Goal: Information Seeking & Learning: Learn about a topic

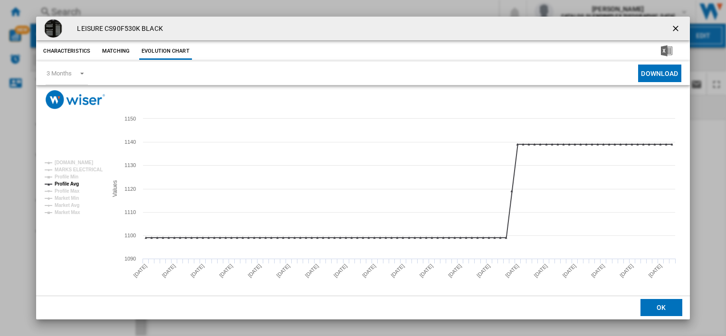
click at [671, 29] on ng-md-icon "getI18NText('BUTTONS.CLOSE_DIALOG')" at bounding box center [676, 29] width 11 height 11
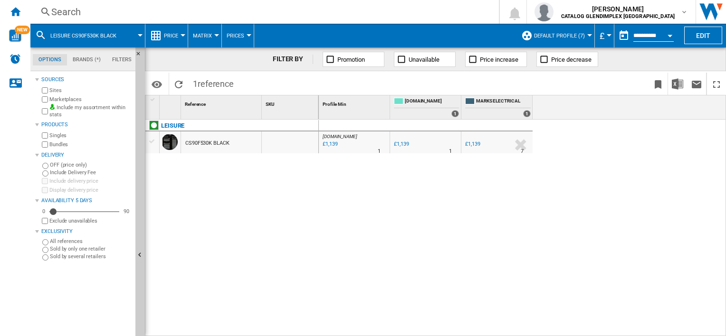
click at [202, 13] on div "Search" at bounding box center [262, 11] width 423 height 13
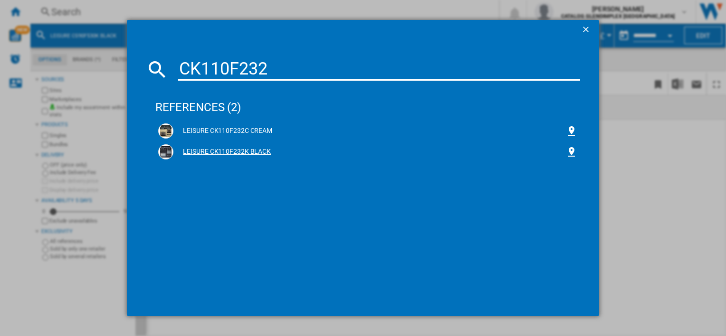
type input "CK110F232"
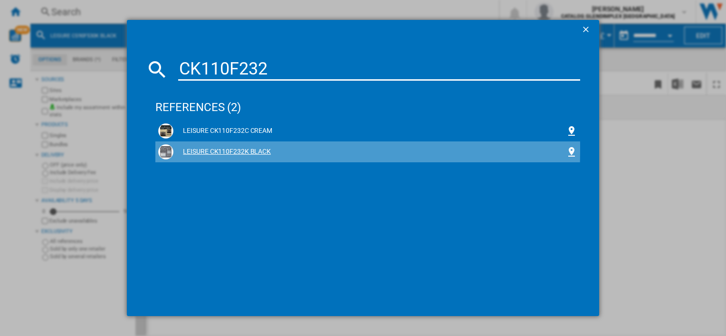
click at [234, 149] on div "LEISURE CK110F232K BLACK" at bounding box center [369, 152] width 392 height 10
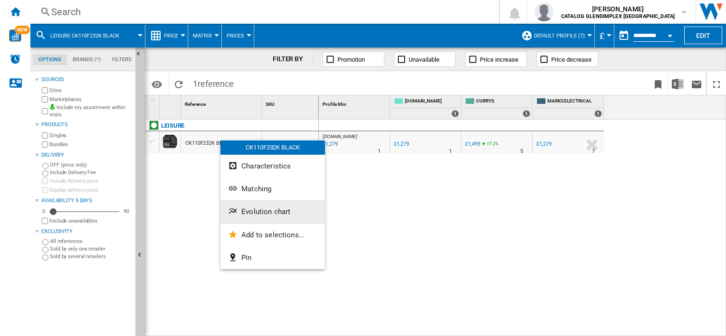
click at [276, 206] on button "Evolution chart" at bounding box center [272, 211] width 105 height 23
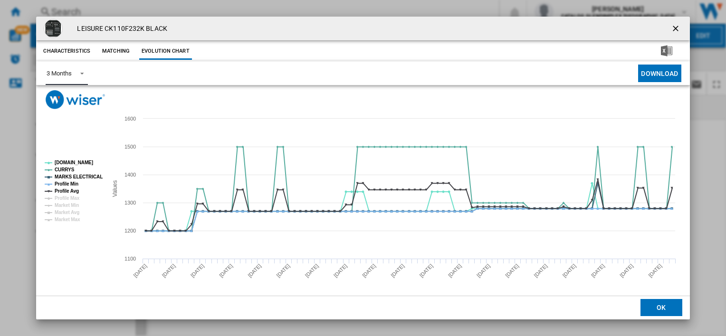
click at [69, 76] on div "3 Months" at bounding box center [59, 73] width 25 height 7
click at [75, 97] on md-option "6 Months" at bounding box center [71, 97] width 65 height 23
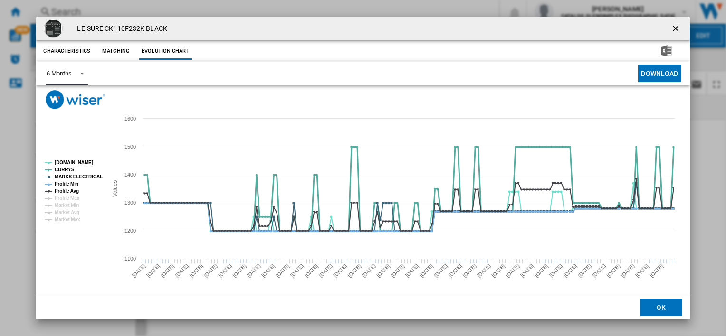
click at [67, 167] on tspan "CURRYS" at bounding box center [65, 169] width 20 height 5
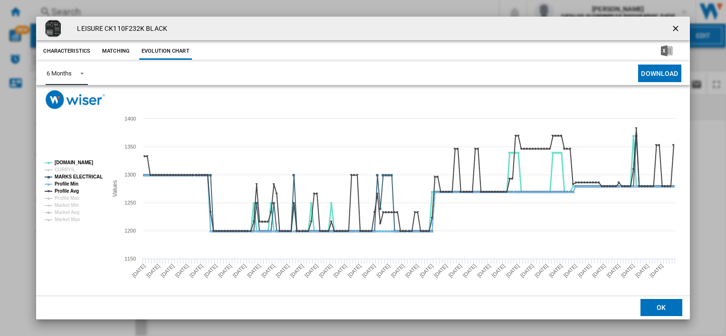
click at [68, 162] on tspan "AO.COM" at bounding box center [74, 162] width 38 height 5
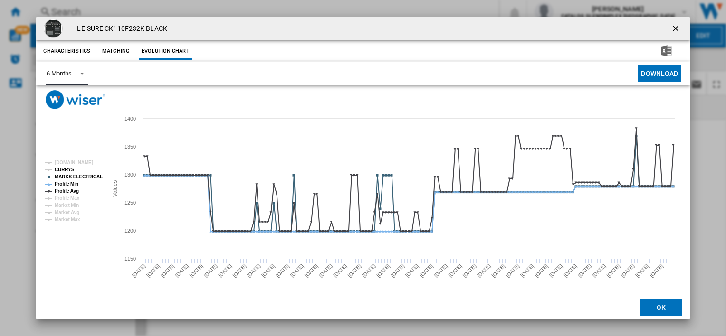
click at [67, 174] on tspan "MARKS ELECTRICAL" at bounding box center [79, 176] width 48 height 5
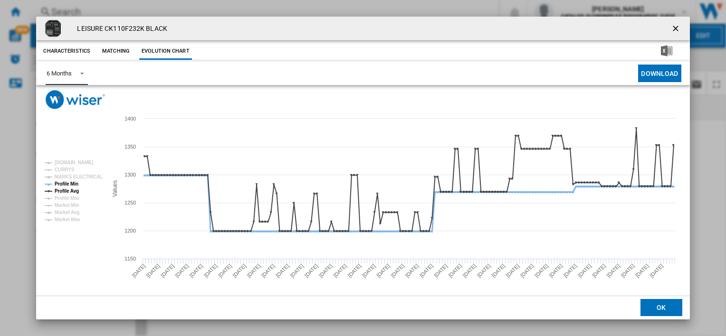
click at [66, 181] on tspan "Profile Min" at bounding box center [67, 183] width 24 height 5
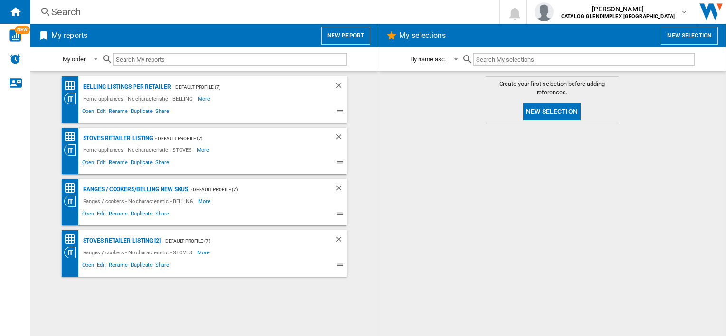
click at [148, 15] on div "Search" at bounding box center [262, 11] width 423 height 13
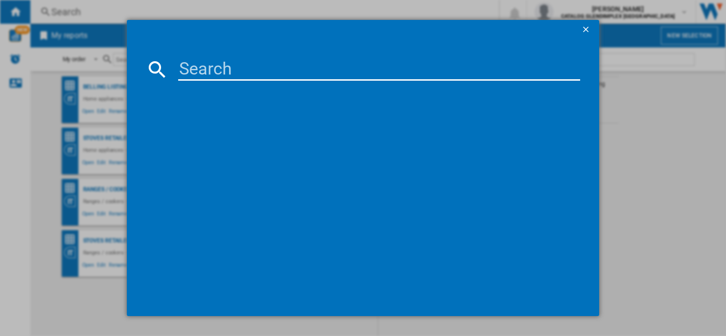
click at [258, 63] on input at bounding box center [378, 69] width 401 height 23
type input "CS100C510K"
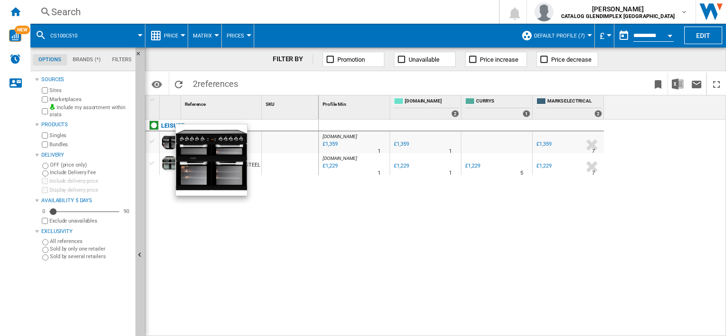
click at [165, 137] on div at bounding box center [170, 142] width 16 height 16
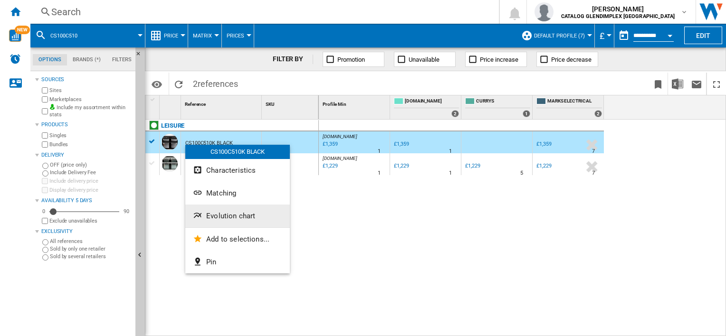
click at [243, 220] on button "Evolution chart" at bounding box center [237, 216] width 105 height 23
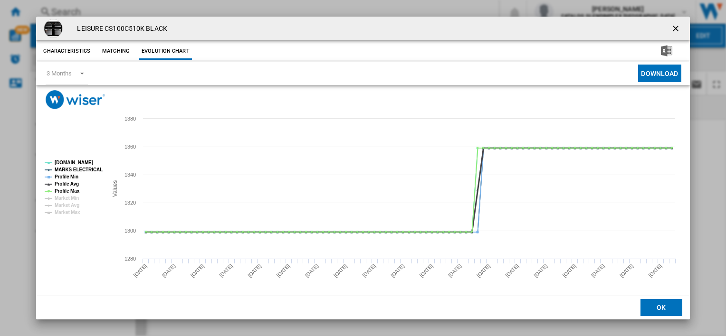
click at [76, 186] on tspan "Profile Avg" at bounding box center [67, 183] width 24 height 5
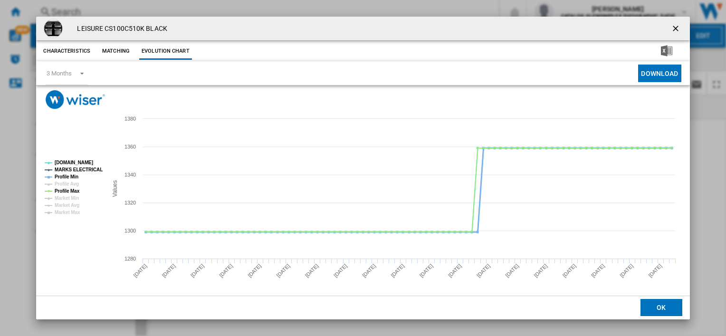
click at [72, 174] on tspan "Profile Min" at bounding box center [67, 176] width 24 height 5
click at [74, 167] on tspan "MARKS ELECTRICAL" at bounding box center [79, 169] width 48 height 5
click at [67, 162] on tspan "AO.COM" at bounding box center [74, 162] width 38 height 5
drag, startPoint x: 68, startPoint y: 190, endPoint x: 70, endPoint y: 183, distance: 6.5
click at [68, 189] on tspan "Profile Max" at bounding box center [67, 191] width 25 height 5
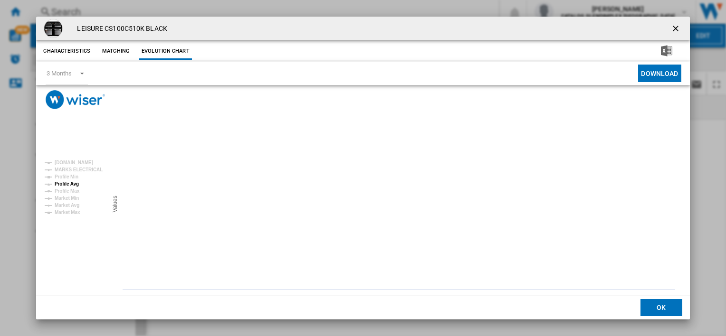
click at [70, 182] on tspan "Profile Avg" at bounding box center [67, 183] width 24 height 5
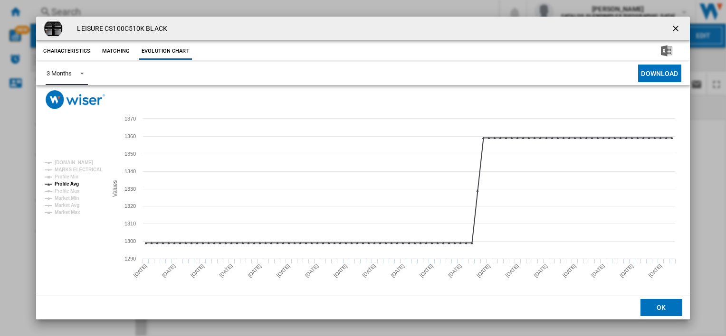
click at [73, 67] on md-select-value "3 Months" at bounding box center [67, 73] width 42 height 23
click at [81, 96] on md-option "6 Months" at bounding box center [71, 97] width 65 height 23
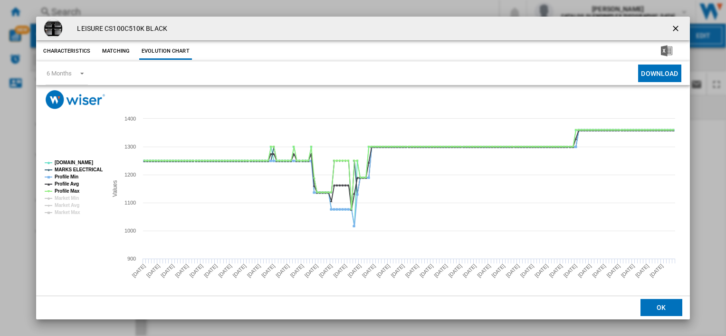
click at [675, 25] on ng-md-icon "getI18NText('BUTTONS.CLOSE_DIALOG')" at bounding box center [676, 29] width 11 height 11
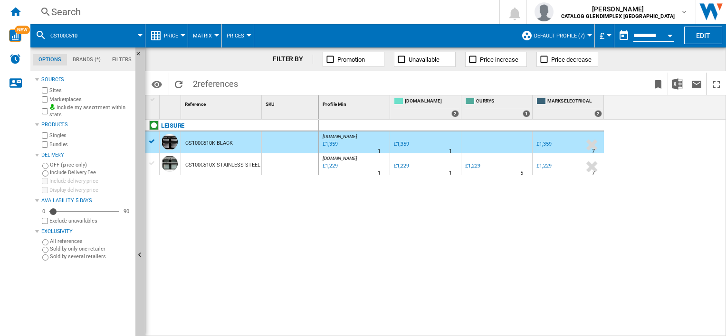
click at [147, 15] on div "Search" at bounding box center [262, 11] width 423 height 13
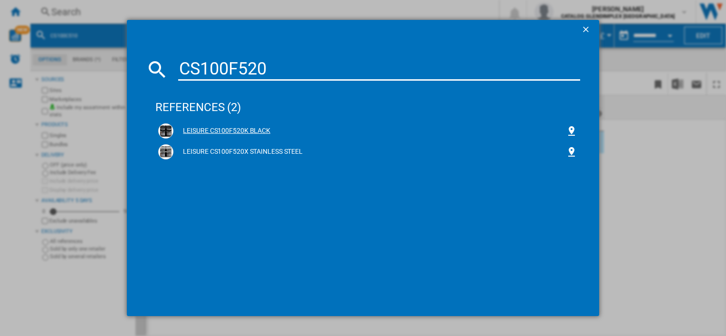
type input "CS100F520"
click at [175, 129] on div "LEISURE CS100F520K BLACK" at bounding box center [369, 131] width 392 height 10
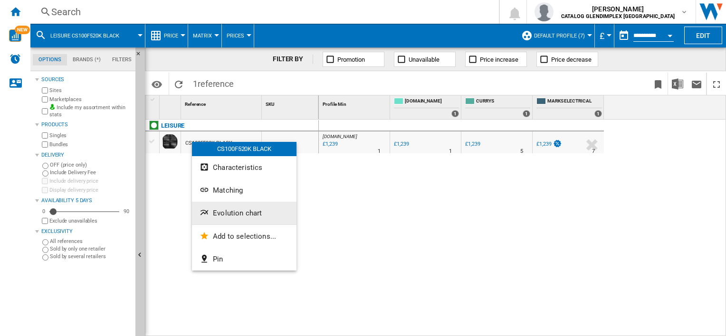
click at [241, 214] on span "Evolution chart" at bounding box center [237, 213] width 49 height 9
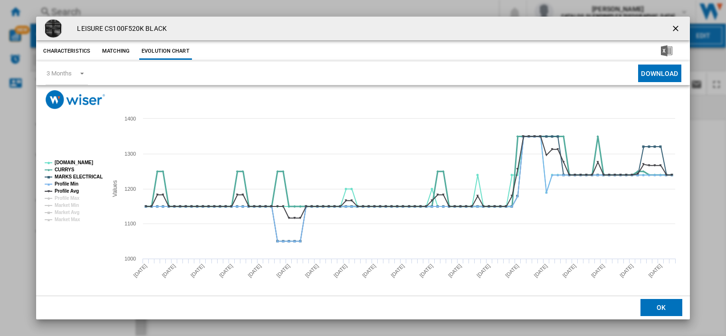
click at [63, 167] on tspan "CURRYS" at bounding box center [65, 169] width 20 height 5
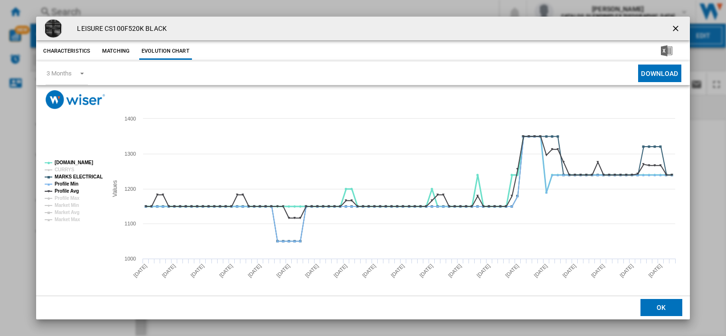
click at [67, 161] on tspan "AO.COM" at bounding box center [74, 162] width 38 height 5
click at [67, 177] on tspan "MARKS ELECTRICAL" at bounding box center [79, 176] width 48 height 5
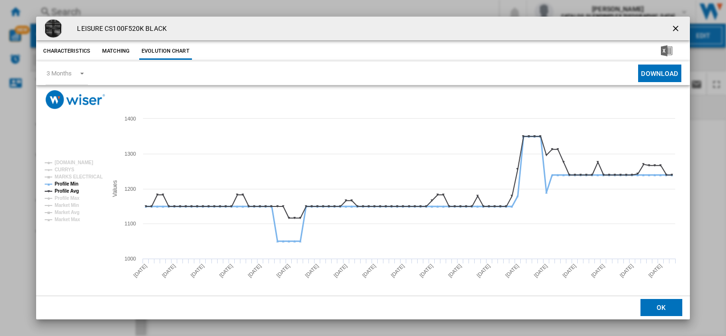
click at [67, 181] on tspan "Profile Min" at bounding box center [67, 183] width 24 height 5
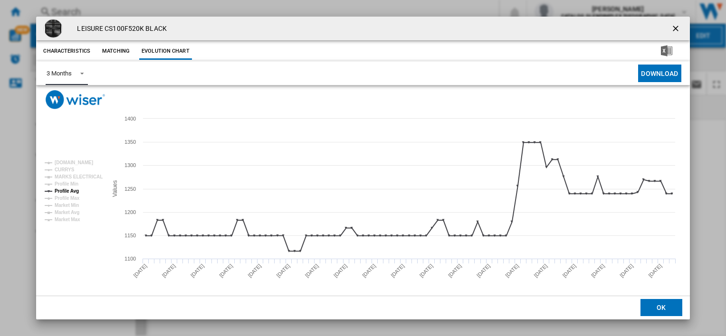
click at [70, 72] on div "3 Months" at bounding box center [59, 73] width 25 height 7
click at [80, 102] on md-option "6 Months" at bounding box center [71, 97] width 65 height 23
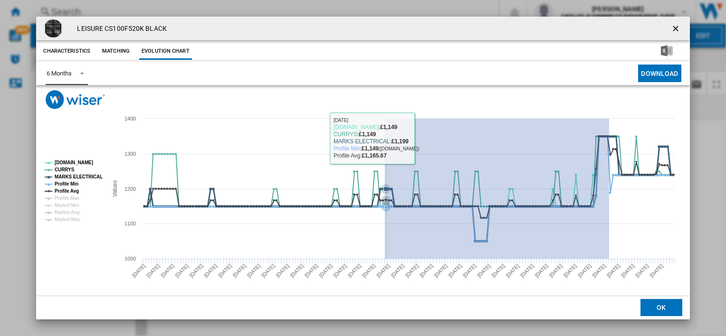
drag, startPoint x: 609, startPoint y: 133, endPoint x: 183, endPoint y: 172, distance: 427.4
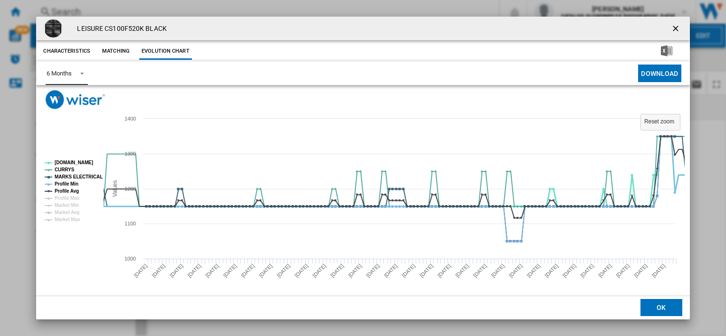
click at [65, 160] on tspan "AO.COM" at bounding box center [74, 162] width 38 height 5
click at [65, 171] on tspan "CURRYS" at bounding box center [65, 169] width 20 height 5
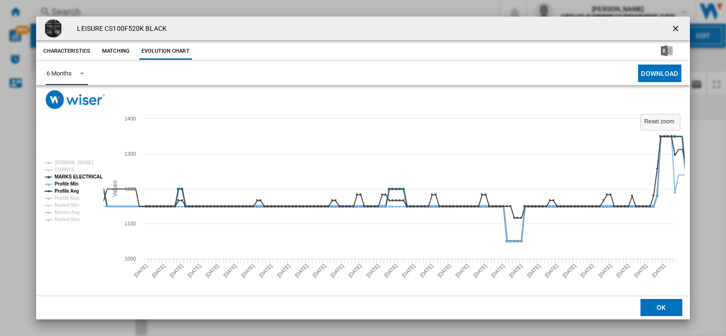
click at [67, 175] on tspan "MARKS ELECTRICAL" at bounding box center [79, 176] width 48 height 5
click at [66, 181] on tspan "Profile Min" at bounding box center [67, 183] width 24 height 5
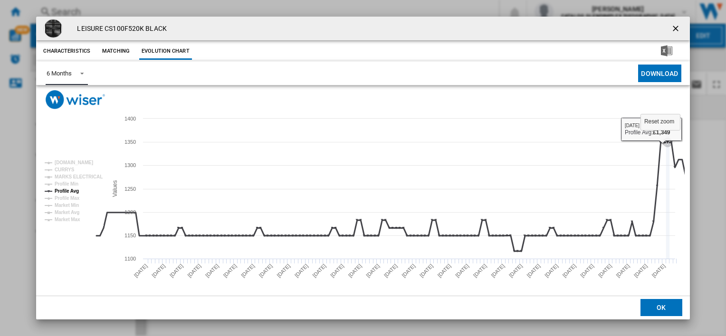
click at [668, 244] on icon "Product popup" at bounding box center [668, 189] width 0 height 140
click at [663, 127] on rect "Product popup" at bounding box center [660, 122] width 39 height 16
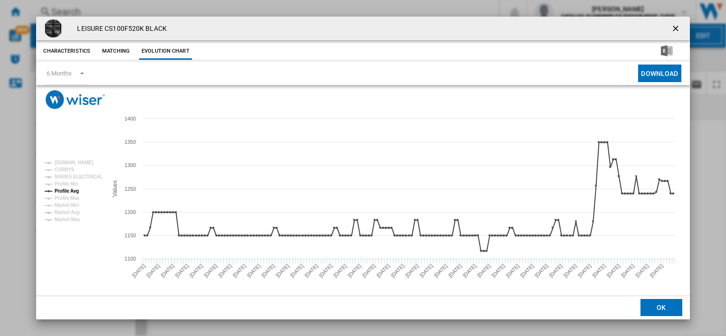
click at [672, 29] on ng-md-icon "getI18NText('BUTTONS.CLOSE_DIALOG')" at bounding box center [676, 29] width 11 height 11
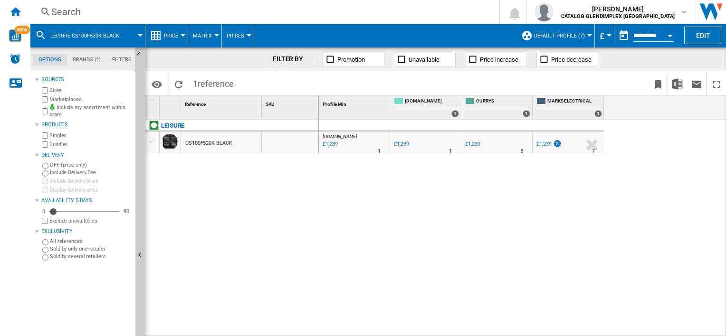
click at [67, 17] on div "Search" at bounding box center [262, 11] width 423 height 13
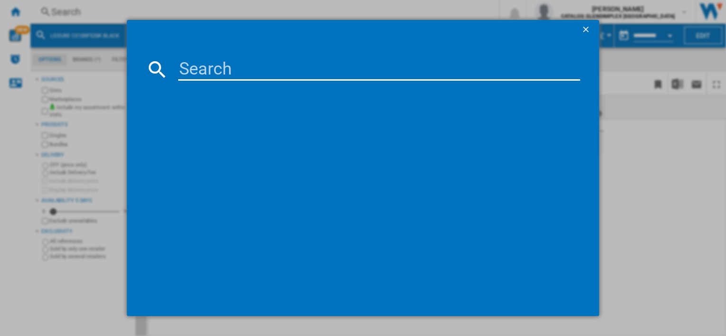
type input "X"
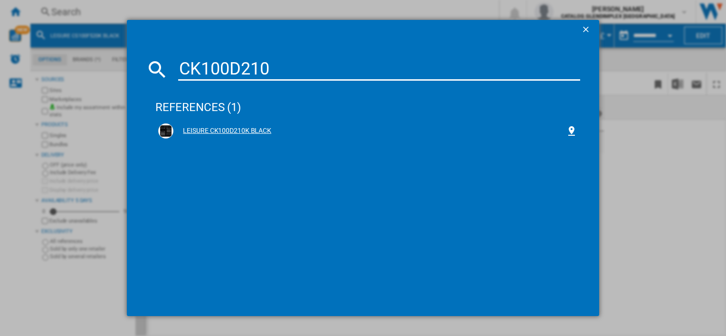
type input "CK100D210"
drag, startPoint x: 209, startPoint y: 127, endPoint x: 164, endPoint y: 135, distance: 45.3
click at [164, 135] on img at bounding box center [165, 130] width 11 height 11
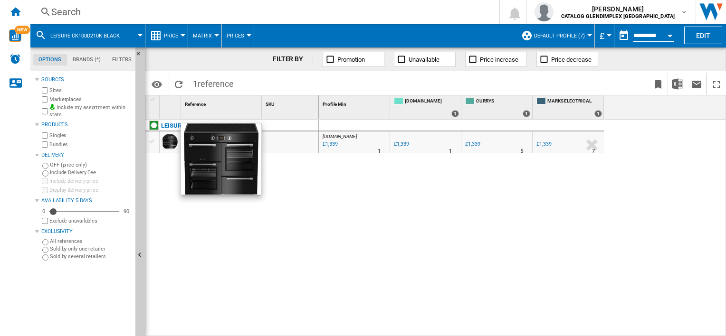
click at [296, 228] on div "LEISURE CK100D210K BLACK" at bounding box center [231, 226] width 173 height 213
click at [422, 206] on div "AO.COM : AO -1.0 % £1,339 % N/A 1 AO.COM : AO AO -1.0 % £1,339 % N/A 1" at bounding box center [523, 229] width 408 height 218
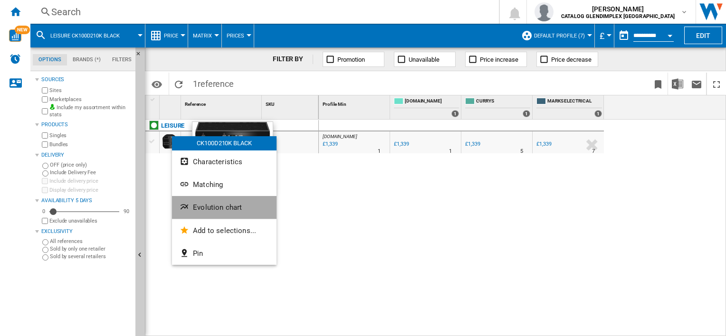
click at [230, 205] on span "Evolution chart" at bounding box center [217, 207] width 49 height 9
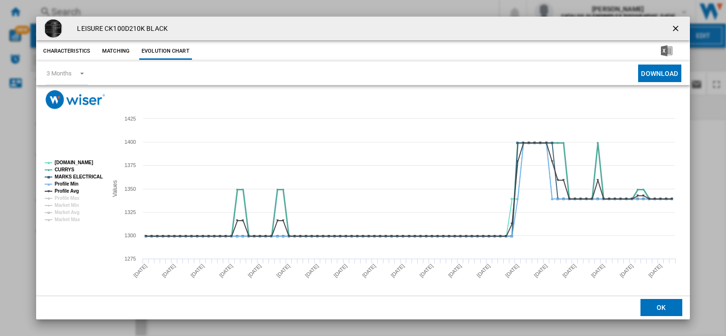
click at [62, 162] on tspan "AO.COM" at bounding box center [74, 162] width 38 height 5
click at [63, 167] on tspan "CURRYS" at bounding box center [65, 169] width 20 height 5
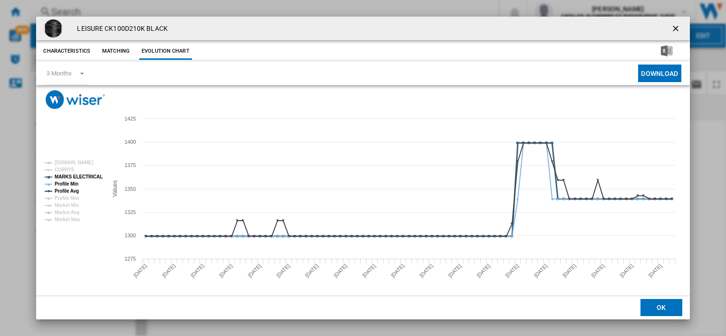
click at [64, 175] on tspan "MARKS ELECTRICAL" at bounding box center [79, 176] width 48 height 5
click at [65, 179] on tspan "MARKS ELECTRICAL" at bounding box center [79, 176] width 48 height 5
click at [67, 178] on tspan "MARKS ELECTRICAL" at bounding box center [79, 176] width 48 height 5
click at [67, 185] on tspan "Profile Min" at bounding box center [67, 183] width 24 height 5
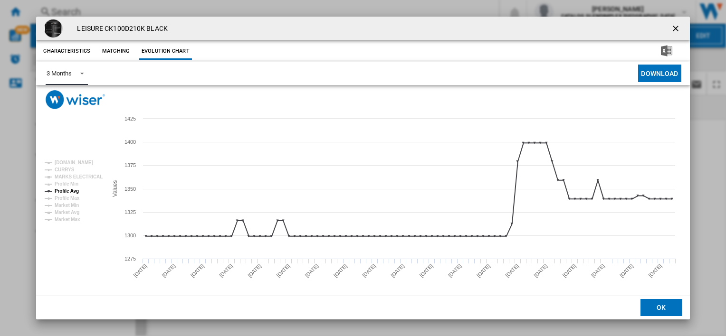
click at [62, 69] on span "3 Months" at bounding box center [59, 73] width 25 height 9
click at [79, 105] on md-option "6 Months" at bounding box center [71, 97] width 65 height 23
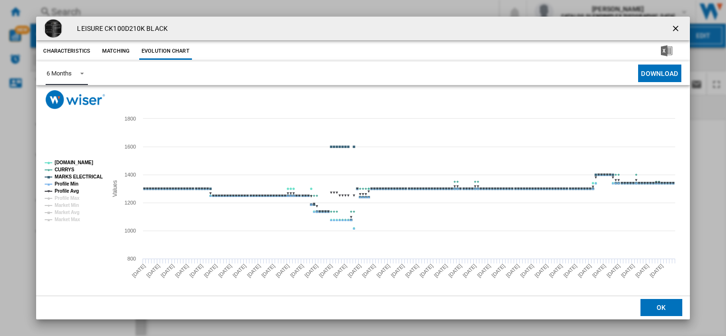
click at [68, 167] on tspan "CURRYS" at bounding box center [65, 169] width 20 height 5
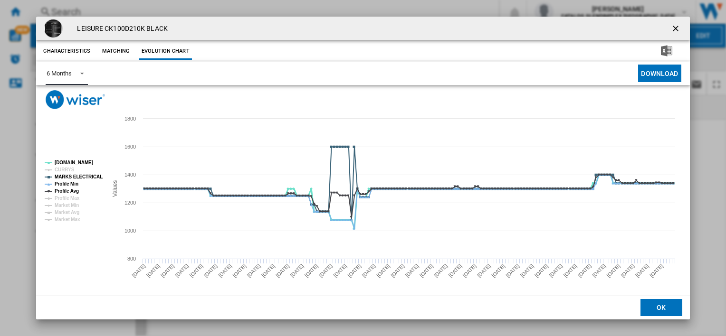
click at [70, 162] on tspan "AO.COM" at bounding box center [74, 162] width 38 height 5
click at [70, 171] on tspan "CURRYS" at bounding box center [65, 169] width 20 height 5
click at [70, 169] on tspan "CURRYS" at bounding box center [65, 169] width 20 height 5
click at [69, 174] on tspan "MARKS ELECTRICAL" at bounding box center [79, 176] width 48 height 5
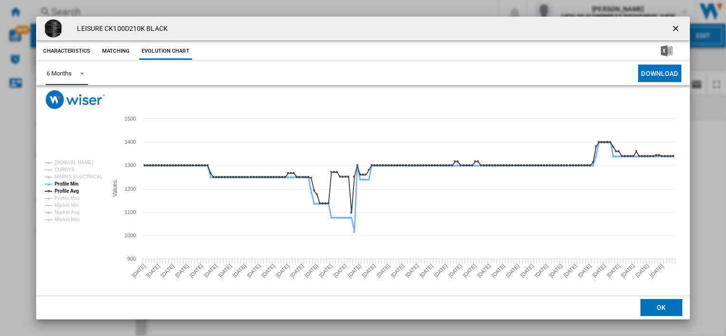
click at [69, 181] on tspan "Profile Min" at bounding box center [67, 183] width 24 height 5
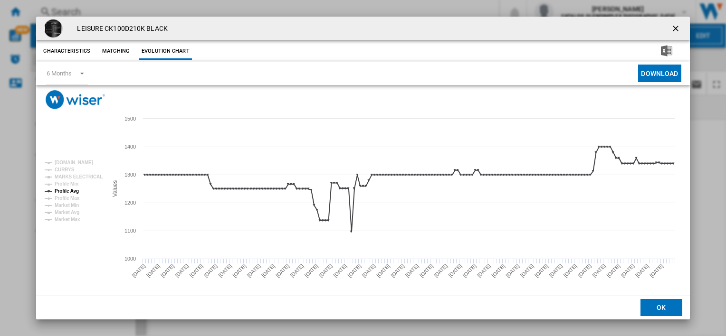
click at [671, 26] on ng-md-icon "getI18NText('BUTTONS.CLOSE_DIALOG')" at bounding box center [676, 29] width 11 height 11
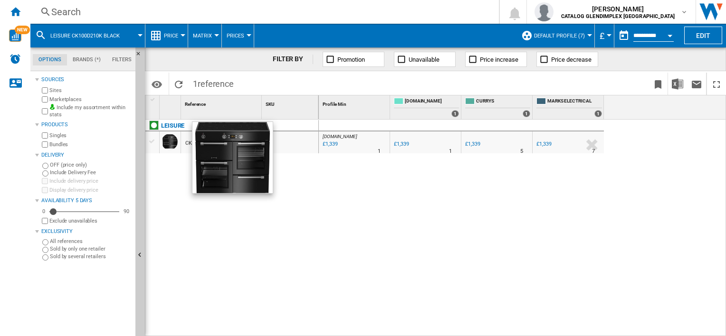
click at [152, 8] on div "Search" at bounding box center [262, 11] width 423 height 13
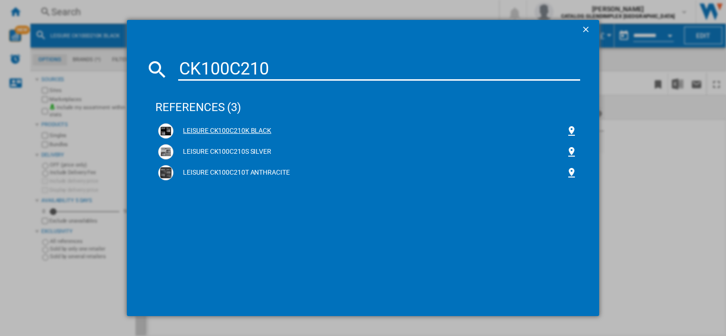
type input "CK100C210"
click at [165, 127] on img at bounding box center [165, 130] width 11 height 11
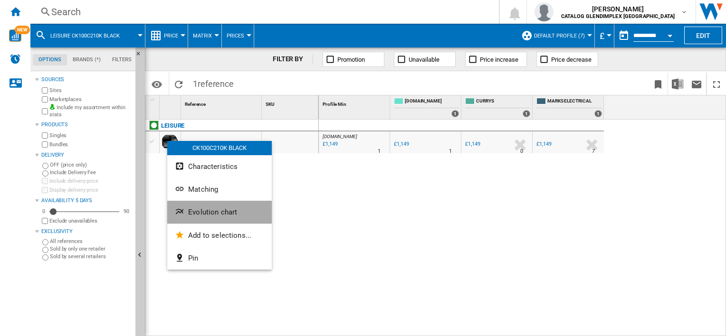
click at [229, 212] on span "Evolution chart" at bounding box center [212, 212] width 49 height 9
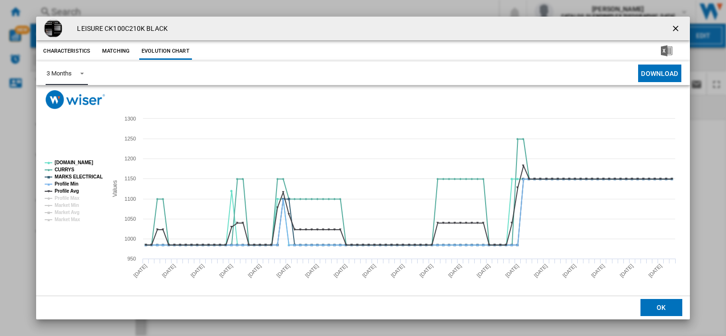
click at [79, 68] on span "Product popup" at bounding box center [79, 72] width 11 height 9
click at [81, 97] on md-option "6 Months" at bounding box center [71, 97] width 65 height 23
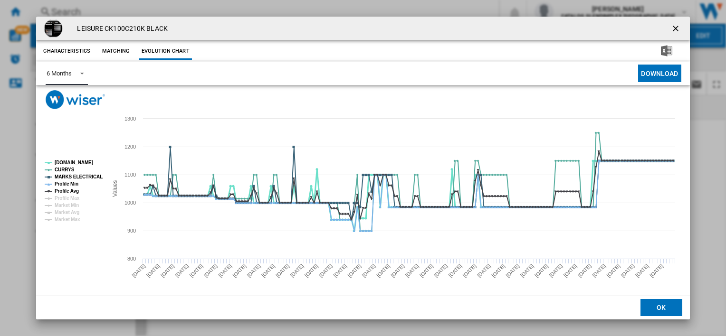
click at [67, 161] on tspan "AO.COM" at bounding box center [74, 162] width 38 height 5
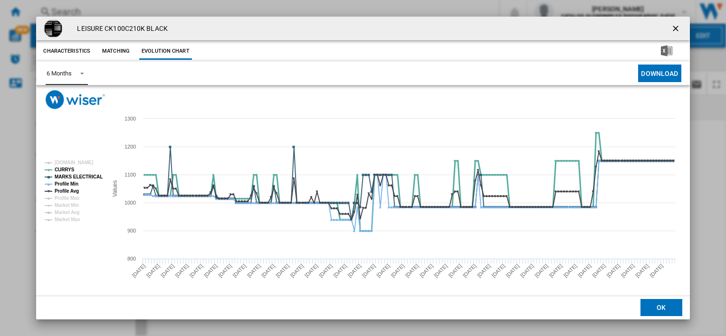
click at [66, 169] on tspan "CURRYS" at bounding box center [65, 169] width 20 height 5
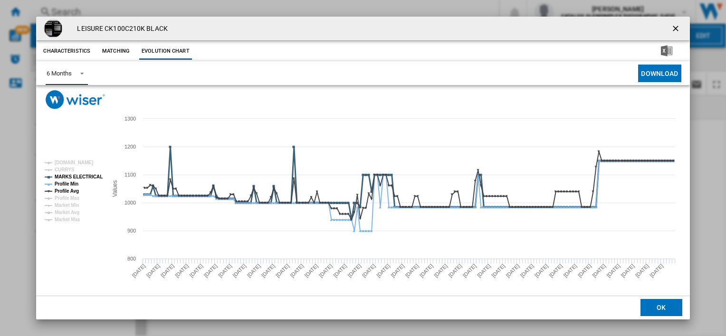
click at [64, 176] on tspan "MARKS ELECTRICAL" at bounding box center [79, 176] width 48 height 5
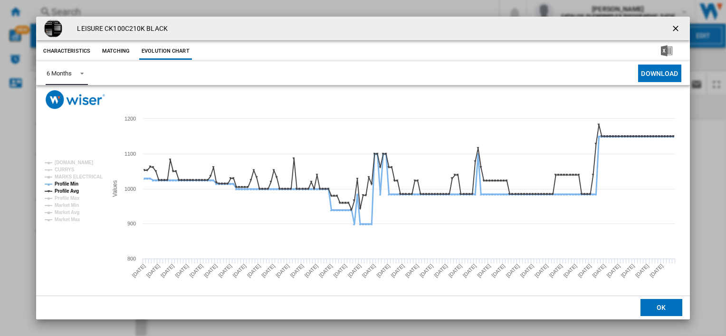
click at [63, 183] on tspan "Profile Min" at bounding box center [67, 183] width 24 height 5
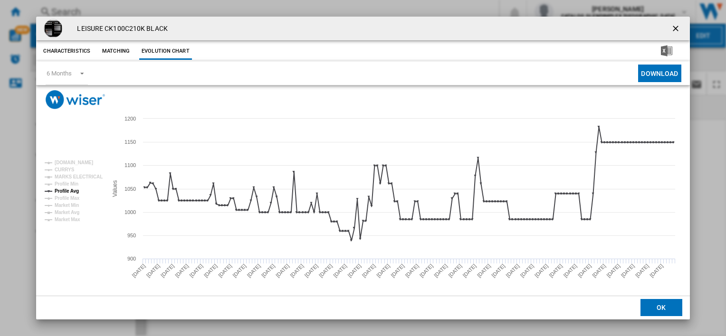
click at [674, 29] on ng-md-icon "getI18NText('BUTTONS.CLOSE_DIALOG')" at bounding box center [676, 29] width 11 height 11
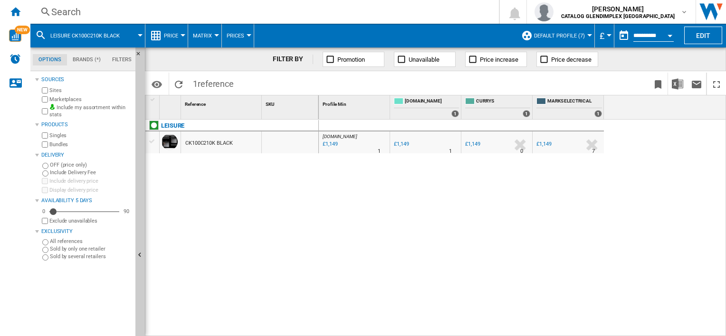
click at [118, 5] on div "Search" at bounding box center [262, 11] width 423 height 13
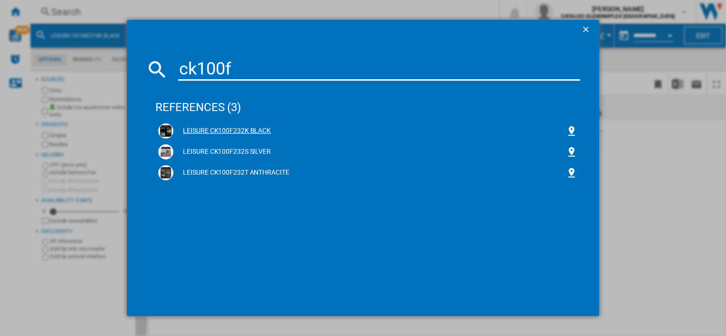
type input "ck100f"
click at [161, 128] on img at bounding box center [165, 130] width 11 height 11
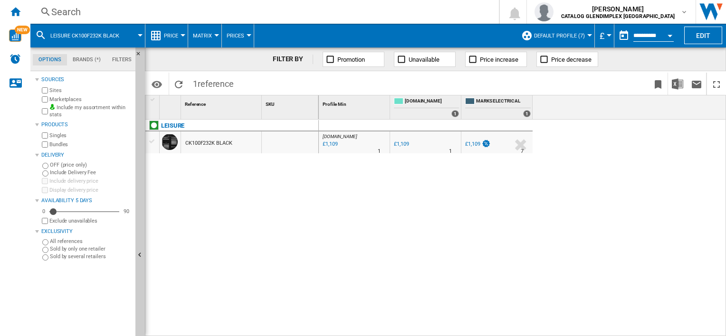
click at [403, 143] on div "£1,109" at bounding box center [401, 144] width 15 height 6
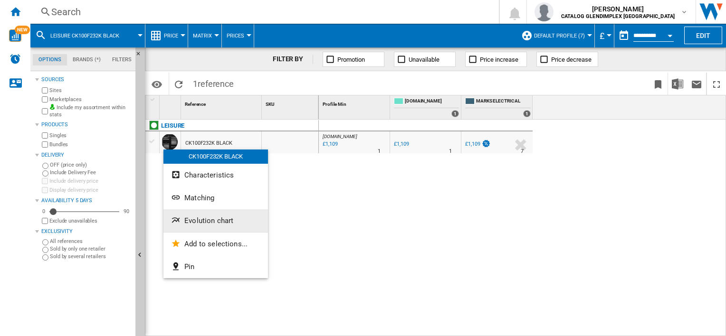
click at [204, 222] on span "Evolution chart" at bounding box center [208, 221] width 49 height 9
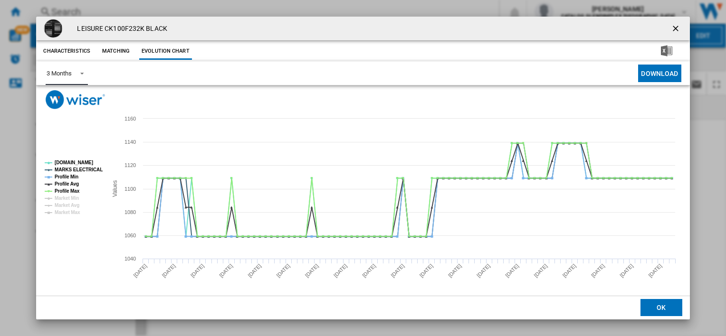
click at [58, 76] on div "3 Months" at bounding box center [59, 73] width 25 height 7
click at [57, 103] on md-option "6 Months" at bounding box center [71, 97] width 65 height 23
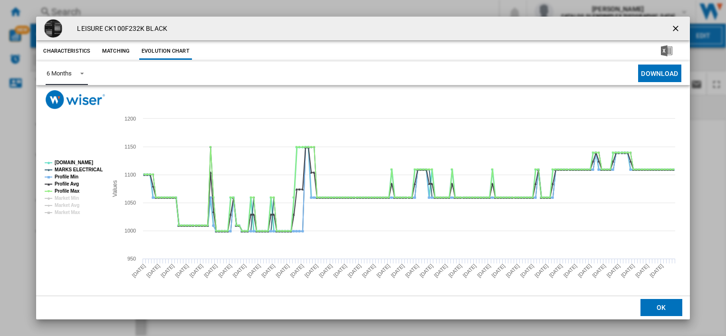
click at [65, 160] on tspan "AO.COM" at bounding box center [74, 162] width 38 height 5
click at [64, 169] on tspan "MARKS ELECTRICAL" at bounding box center [79, 169] width 48 height 5
click at [64, 177] on tspan "Profile Min" at bounding box center [67, 176] width 24 height 5
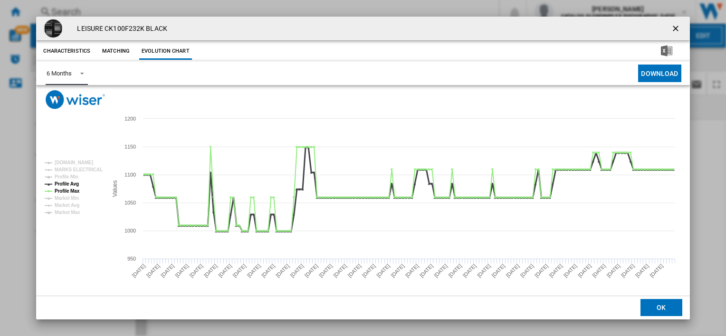
click at [64, 183] on tspan "Profile Avg" at bounding box center [67, 183] width 24 height 5
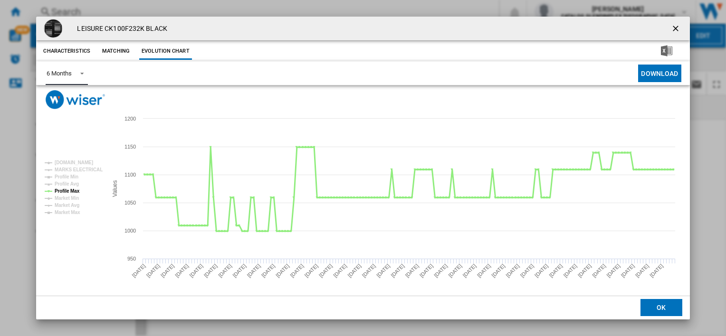
click at [65, 193] on tspan "Profile Max" at bounding box center [67, 191] width 25 height 5
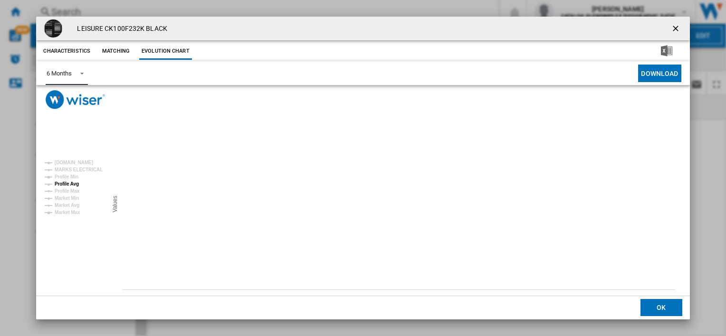
click at [67, 185] on tspan "Profile Avg" at bounding box center [67, 183] width 24 height 5
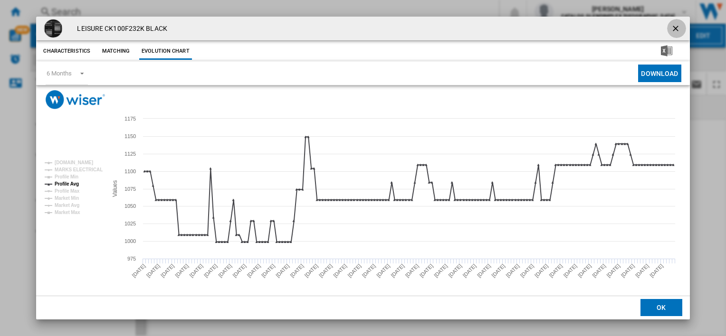
click at [673, 29] on ng-md-icon "getI18NText('BUTTONS.CLOSE_DIALOG')" at bounding box center [676, 29] width 11 height 11
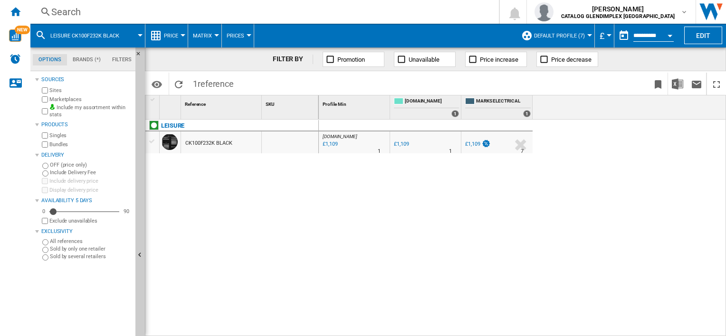
click at [53, 19] on div "Search Search 0 jacqueline bell CATALOG GLENDIMPLEX UK CATALOG GLENDIMPLEX UK M…" at bounding box center [377, 12] width 695 height 24
click at [57, 16] on div "Search" at bounding box center [262, 11] width 423 height 13
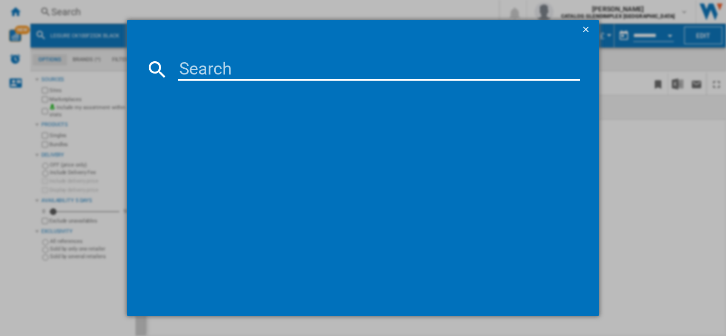
type input "Hi, hope it's gone ok with the passport at the Visa centre. Speaking to Louise …"
drag, startPoint x: 262, startPoint y: 59, endPoint x: 171, endPoint y: 53, distance: 91.4
click at [171, 53] on md-dialog-content "CK110C references (0) No results" at bounding box center [363, 177] width 472 height 277
paste input "S110F722K"
type input "CS110F722K"
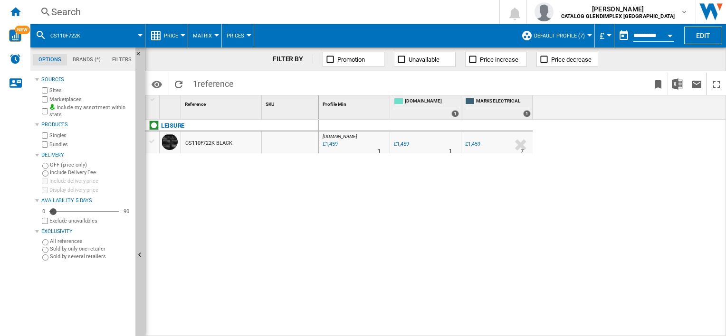
click at [330, 140] on div "£1,459" at bounding box center [329, 145] width 16 height 10
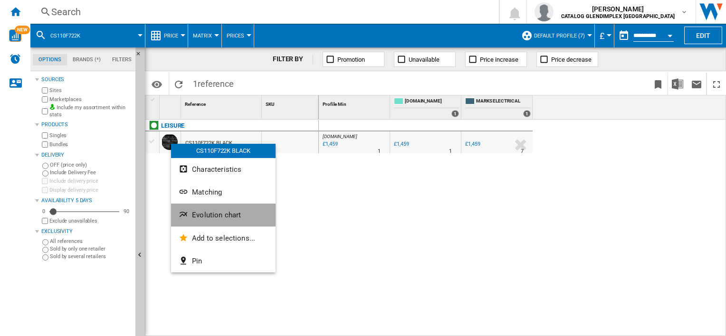
click at [218, 219] on span "Evolution chart" at bounding box center [216, 215] width 49 height 9
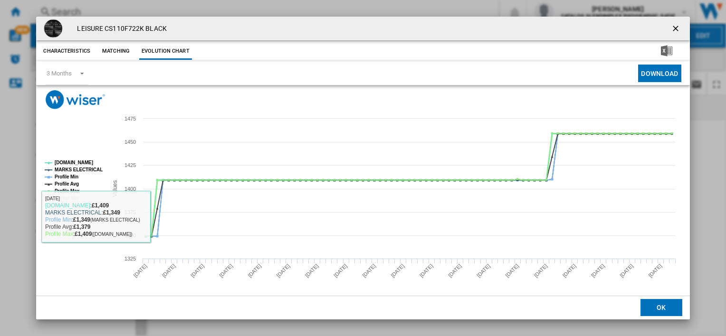
click at [66, 160] on tspan "AO.COM" at bounding box center [74, 162] width 38 height 5
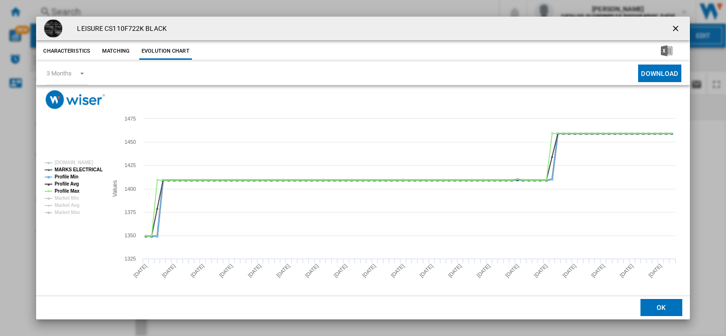
click at [66, 169] on tspan "MARKS ELECTRICAL" at bounding box center [79, 169] width 48 height 5
click at [67, 172] on tspan "MARKS ELECTRICAL" at bounding box center [79, 169] width 48 height 5
click at [68, 182] on tspan "Profile Avg" at bounding box center [67, 183] width 24 height 5
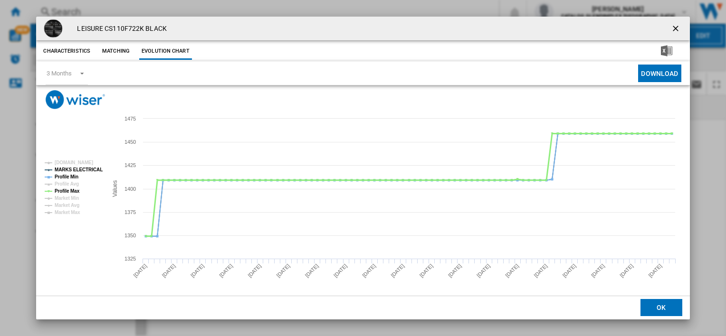
click at [69, 189] on tspan "Profile Max" at bounding box center [67, 191] width 25 height 5
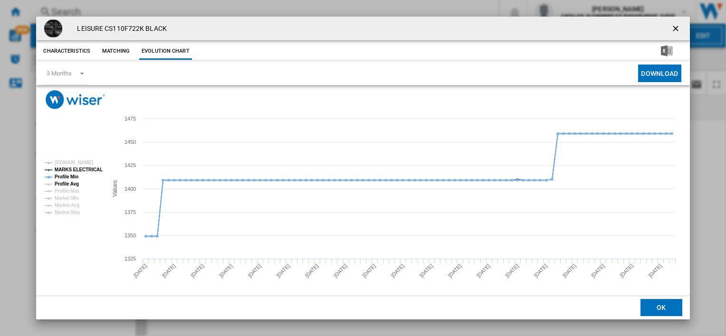
click at [70, 183] on tspan "Profile Avg" at bounding box center [67, 183] width 24 height 5
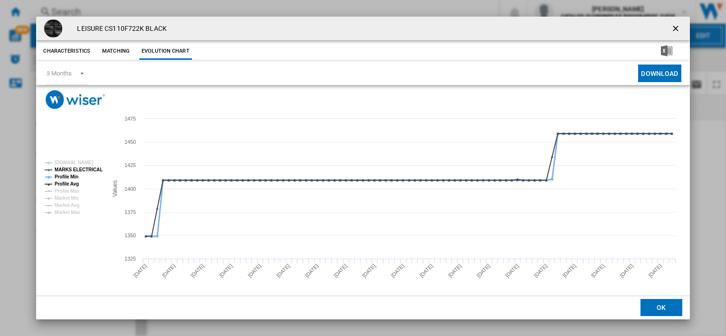
click at [72, 177] on tspan "Profile Min" at bounding box center [67, 176] width 24 height 5
click at [75, 169] on tspan "MARKS ELECTRICAL" at bounding box center [79, 169] width 48 height 5
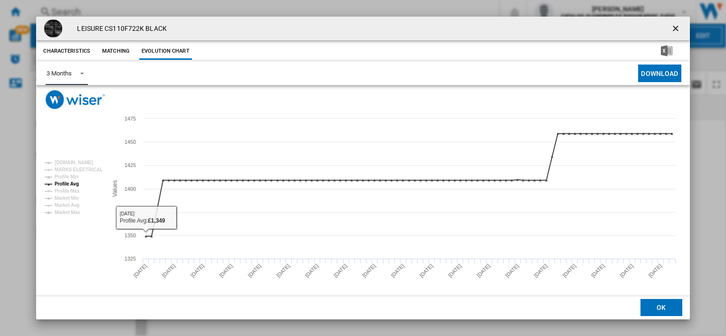
click at [71, 74] on div "3 Months" at bounding box center [59, 73] width 25 height 7
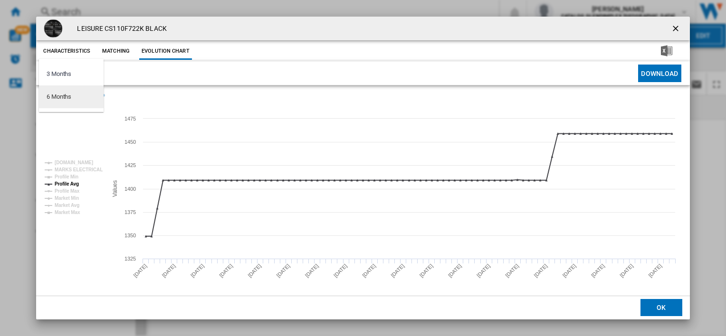
click at [69, 100] on div "6 Months" at bounding box center [59, 97] width 25 height 9
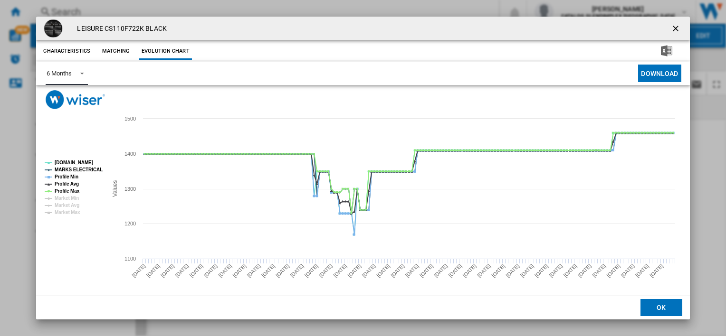
click at [63, 158] on rect "Product popup" at bounding box center [72, 188] width 63 height 62
click at [63, 165] on tspan "AO.COM" at bounding box center [74, 162] width 38 height 5
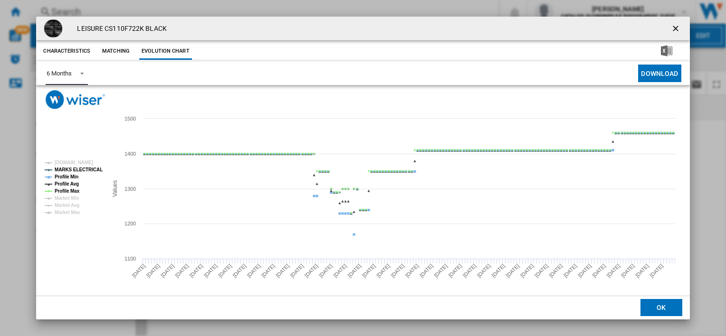
click at [65, 172] on tspan "MARKS ELECTRICAL" at bounding box center [79, 169] width 48 height 5
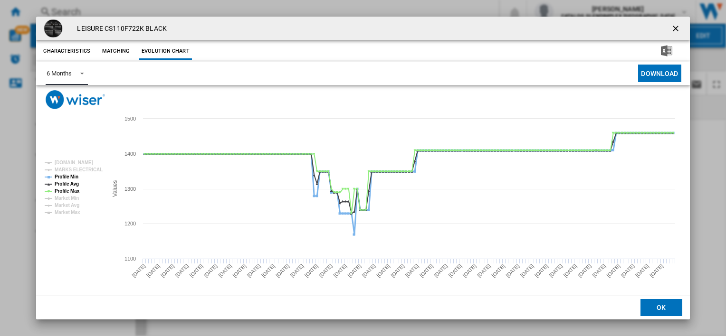
click at [65, 179] on tspan "Profile Min" at bounding box center [67, 176] width 24 height 5
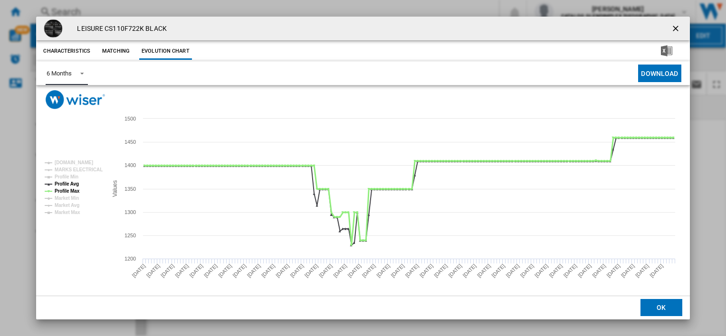
click at [66, 192] on tspan "Profile Max" at bounding box center [67, 191] width 25 height 5
